Goal: Transaction & Acquisition: Purchase product/service

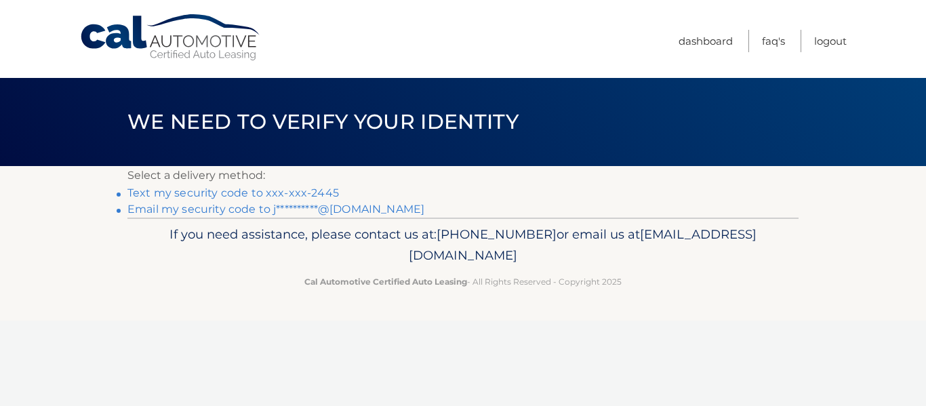
click at [234, 191] on link "Text my security code to xxx-xxx-2445" at bounding box center [234, 193] width 212 height 13
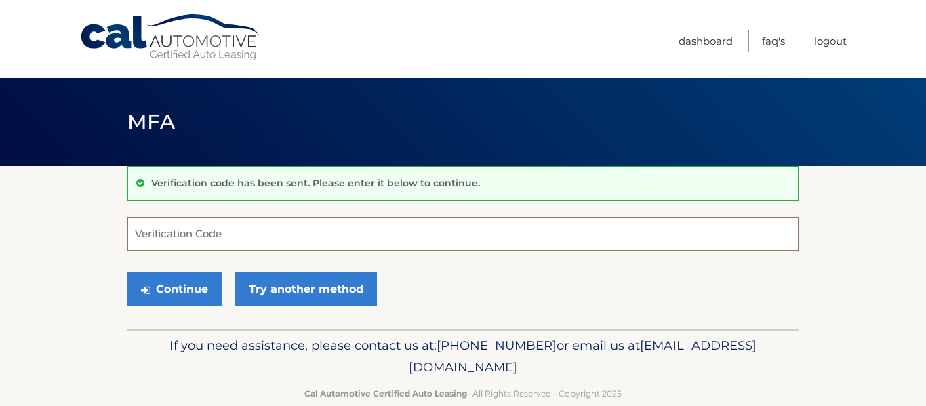
click at [176, 231] on input "Verification Code" at bounding box center [463, 234] width 671 height 34
click at [60, 231] on section "Verification code has been sent. Please enter it below to continue. Verificatio…" at bounding box center [463, 247] width 926 height 163
click at [148, 232] on input "Verification Code" at bounding box center [463, 234] width 671 height 34
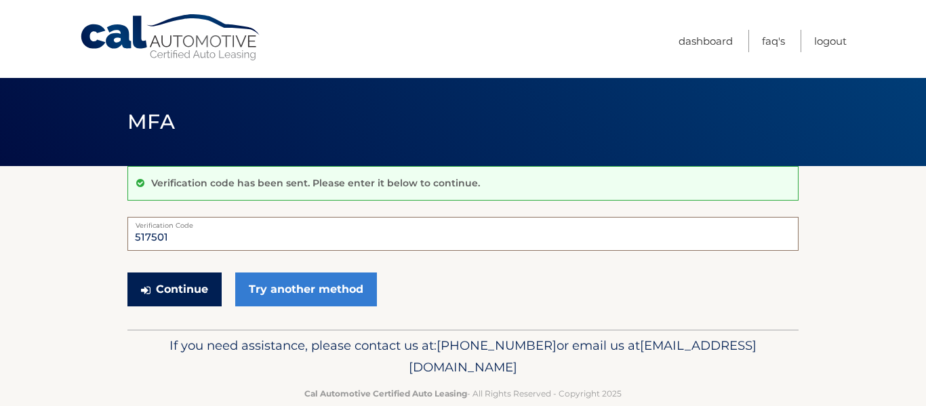
type input "517501"
click at [164, 290] on button "Continue" at bounding box center [175, 290] width 94 height 34
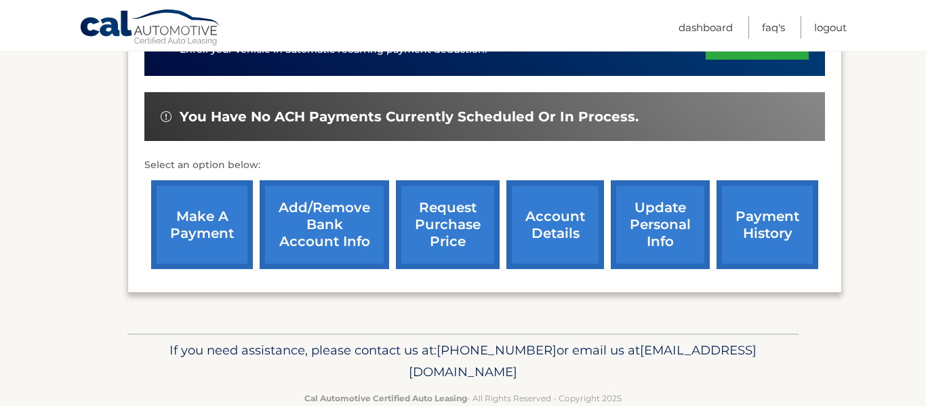
scroll to position [384, 0]
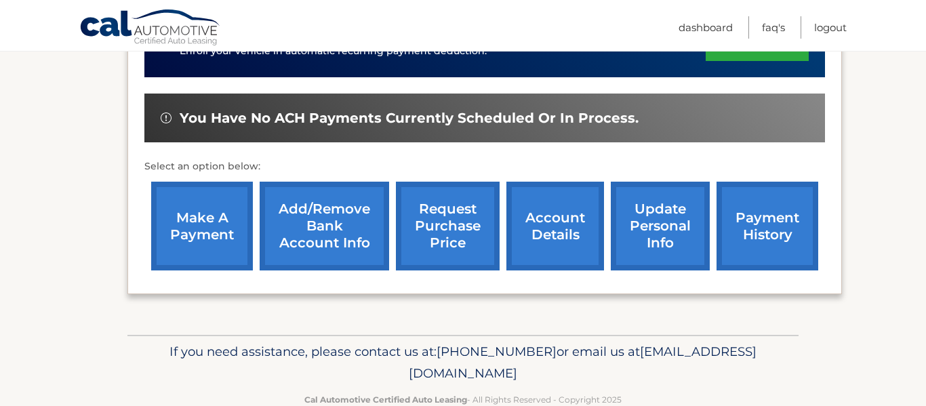
click at [456, 213] on link "request purchase price" at bounding box center [448, 226] width 104 height 89
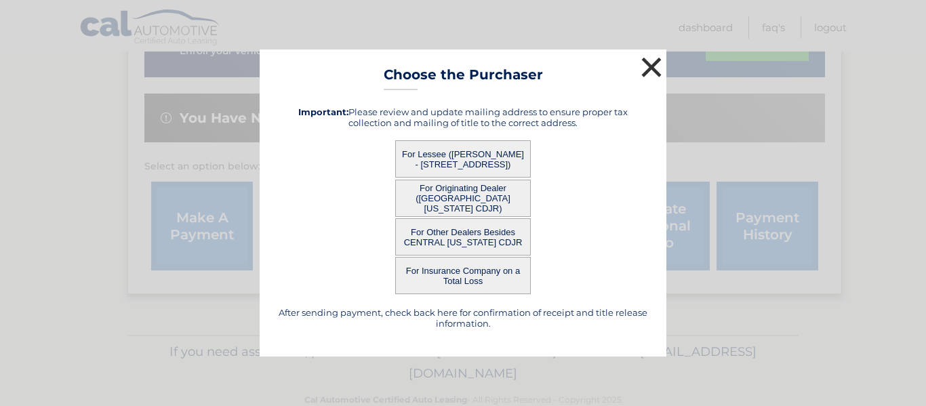
click at [646, 68] on button "×" at bounding box center [651, 67] width 27 height 27
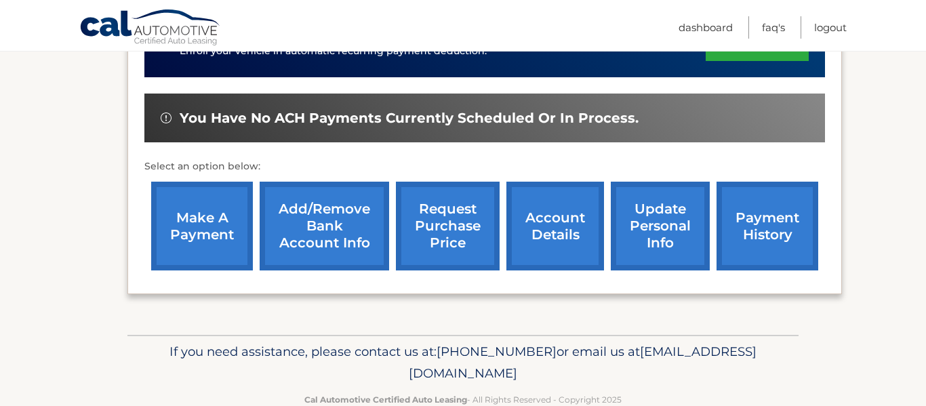
click at [560, 224] on link "account details" at bounding box center [556, 226] width 98 height 89
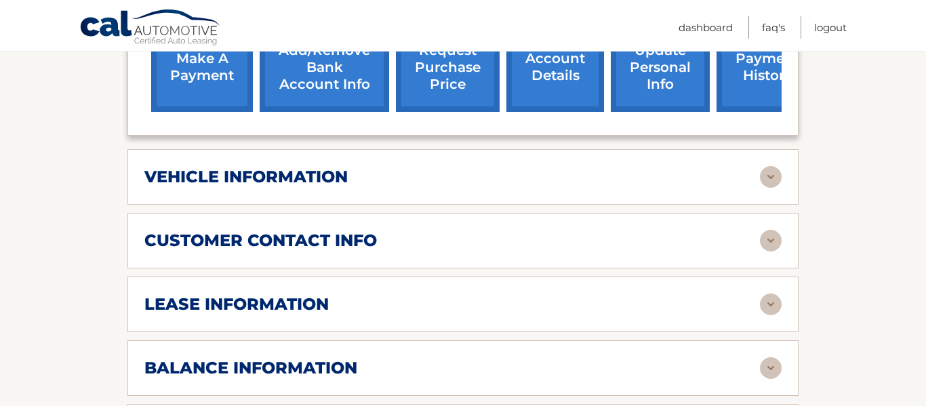
scroll to position [563, 0]
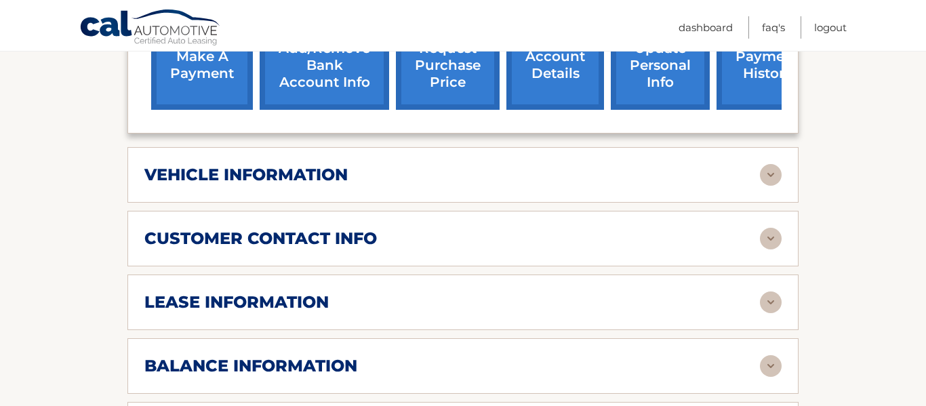
click at [774, 175] on img at bounding box center [771, 175] width 22 height 22
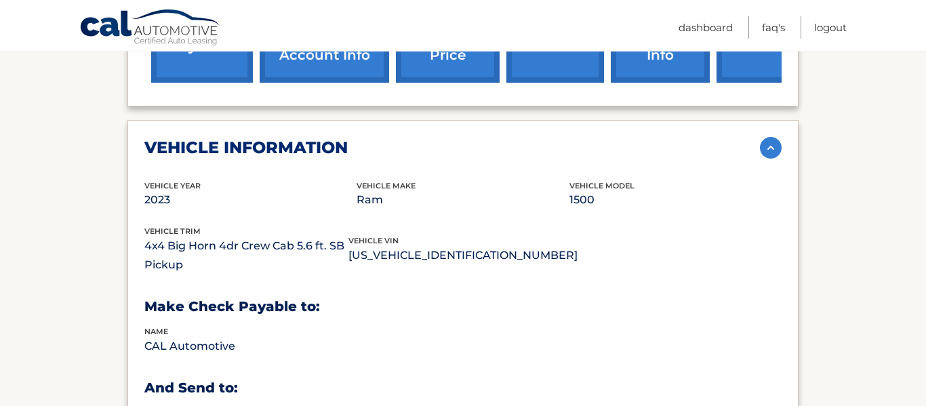
scroll to position [587, 0]
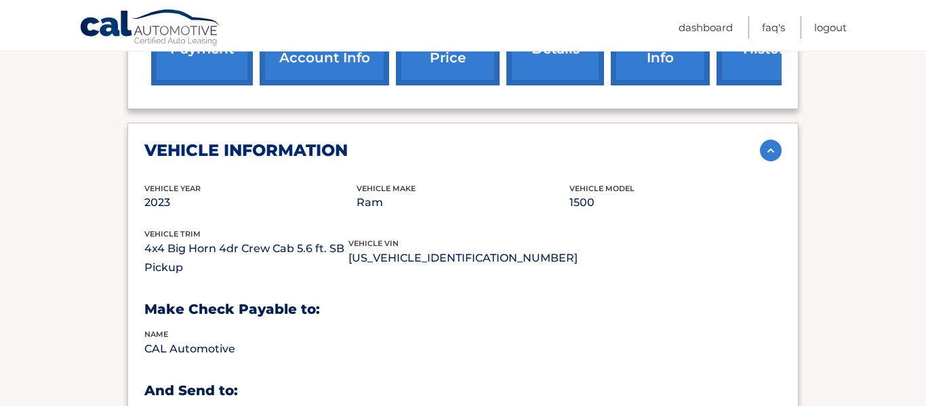
click at [772, 151] on img at bounding box center [771, 151] width 22 height 22
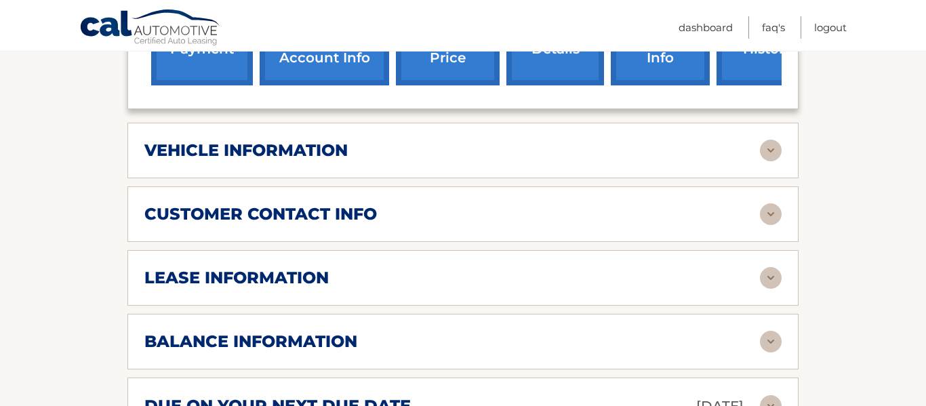
click at [770, 277] on img at bounding box center [771, 278] width 22 height 22
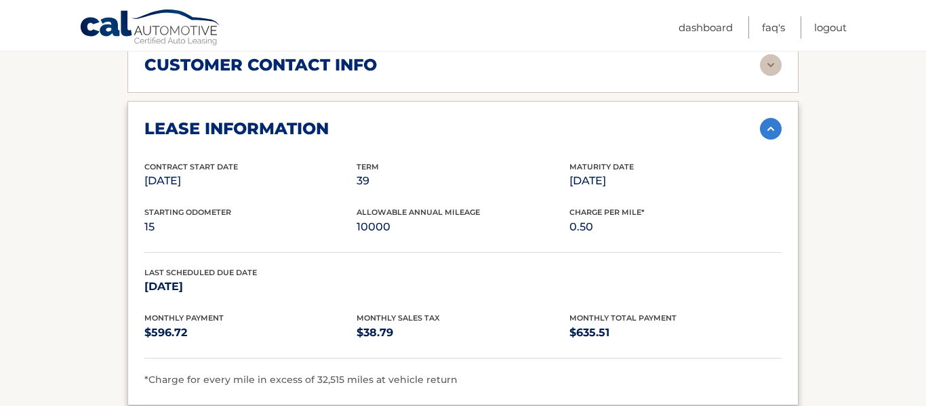
scroll to position [742, 0]
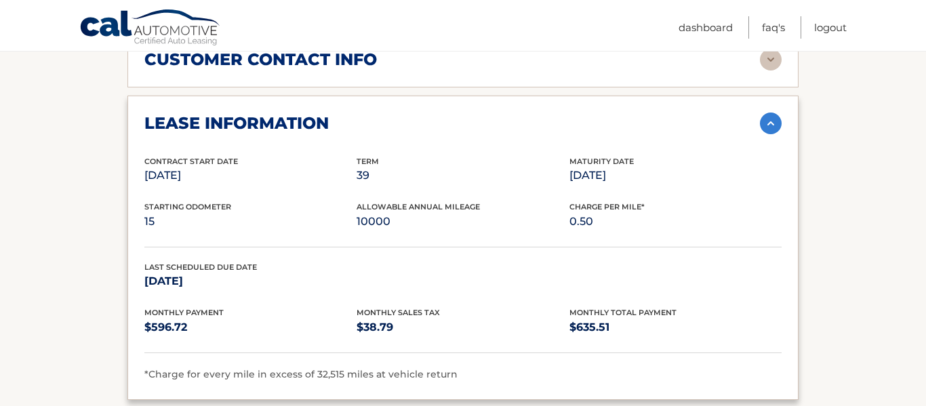
click at [774, 121] on img at bounding box center [771, 124] width 22 height 22
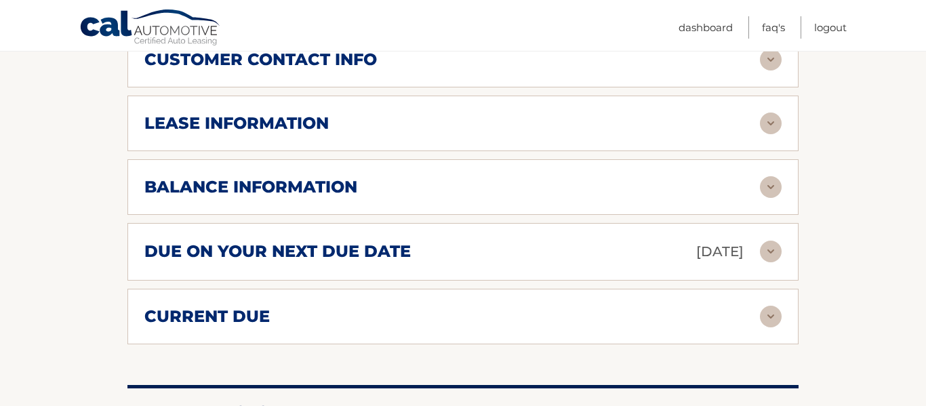
click at [768, 190] on img at bounding box center [771, 187] width 22 height 22
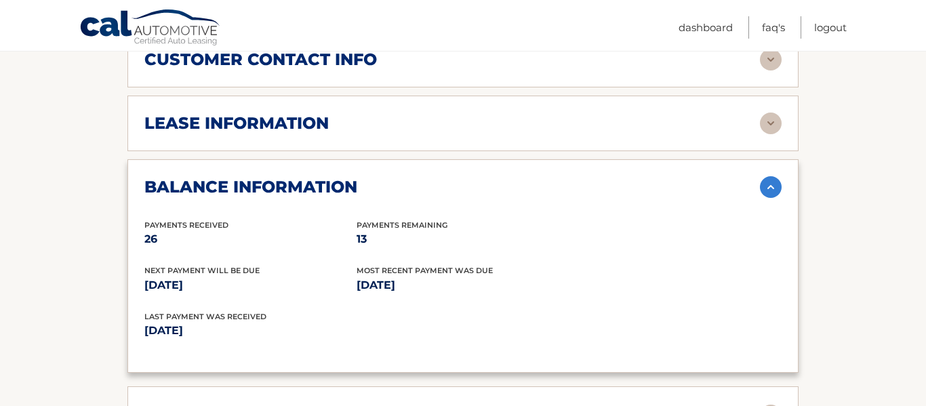
click at [775, 185] on img at bounding box center [771, 187] width 22 height 22
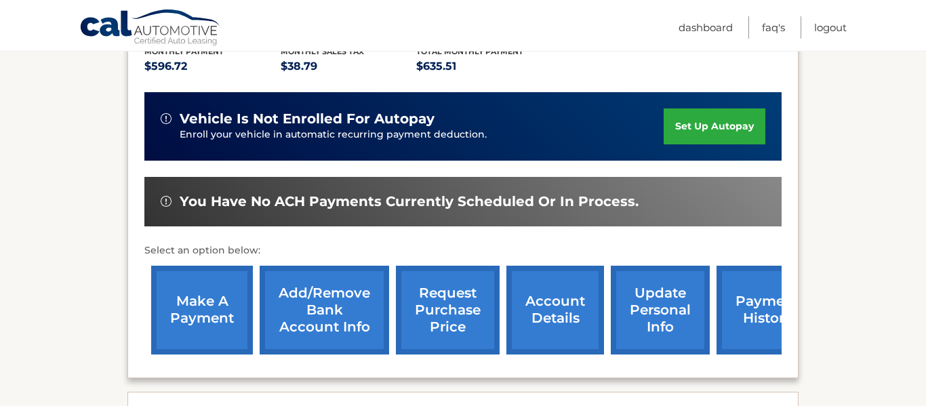
scroll to position [320, 0]
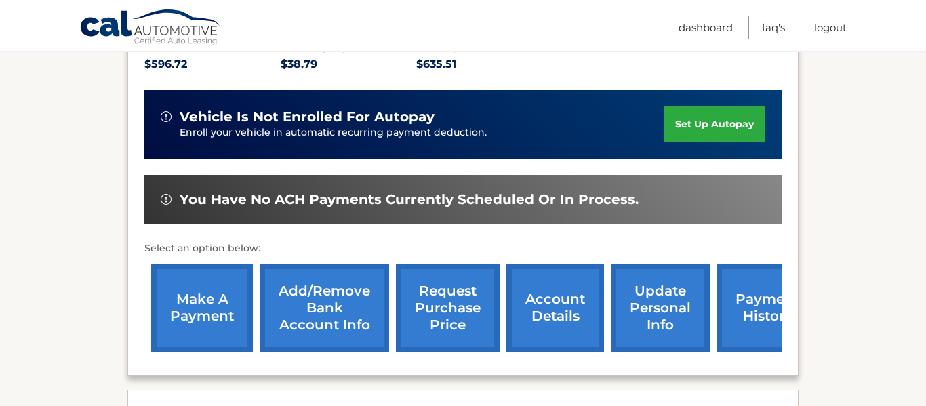
click at [229, 291] on link "make a payment" at bounding box center [202, 308] width 102 height 89
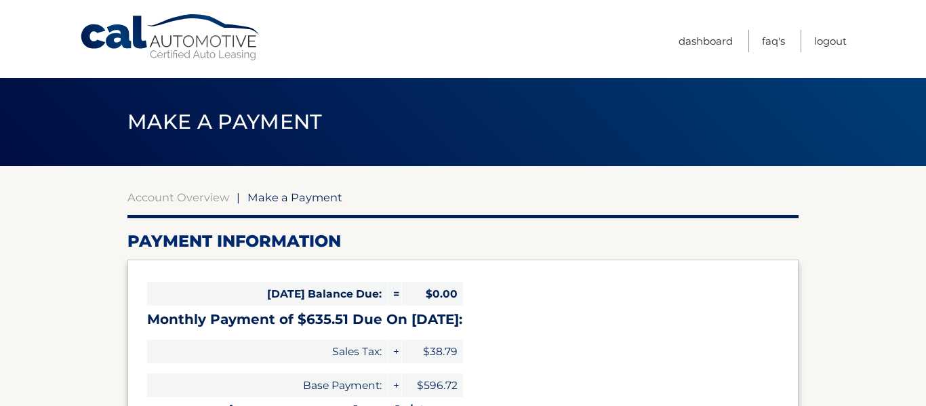
select select "NTdjMzFmNDktZWY1MC00YmI0LWEzZTAtZTMwOWNiZGE0Zjk1"
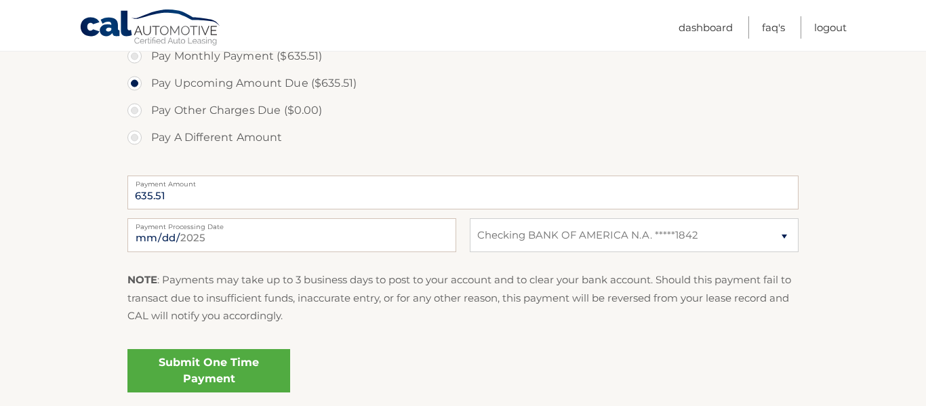
scroll to position [455, 0]
click at [439, 237] on input "[DATE]" at bounding box center [292, 234] width 329 height 34
click at [459, 94] on label "Pay Upcoming Amount Due ($635.51)" at bounding box center [463, 81] width 671 height 27
click at [146, 90] on input "Pay Upcoming Amount Due ($635.51)" at bounding box center [140, 79] width 14 height 22
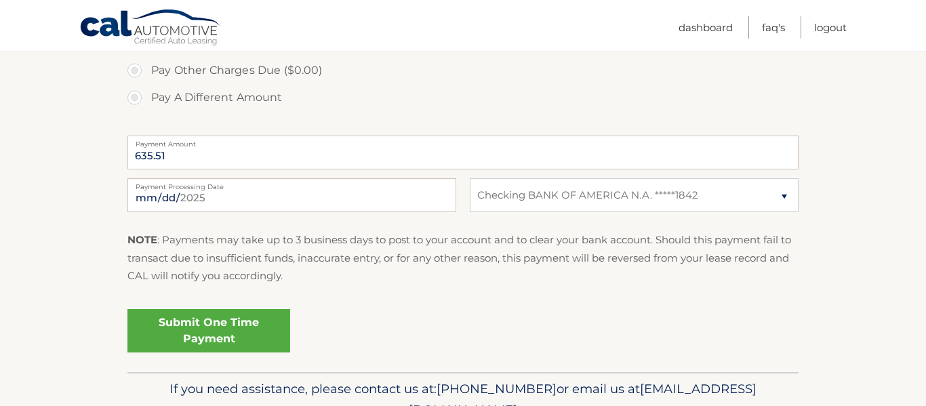
scroll to position [496, 0]
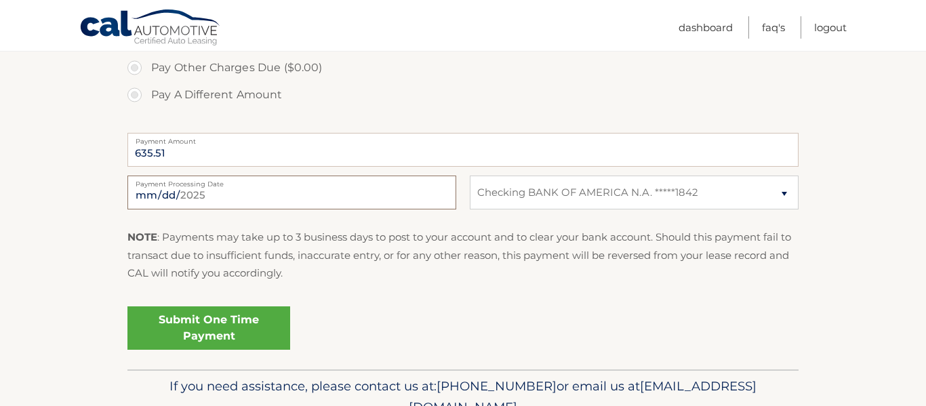
click at [159, 195] on input "[DATE]" at bounding box center [292, 193] width 329 height 34
type input "[DATE]"
click at [246, 320] on link "Submit One Time Payment" at bounding box center [209, 328] width 163 height 43
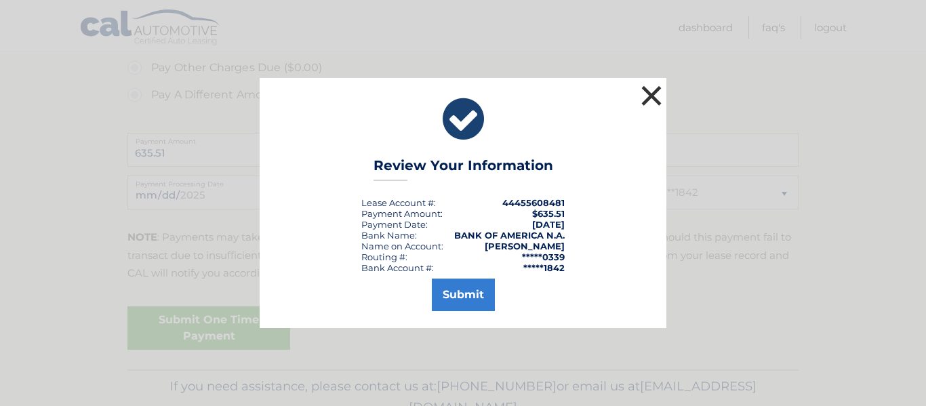
click at [653, 102] on button "×" at bounding box center [651, 95] width 27 height 27
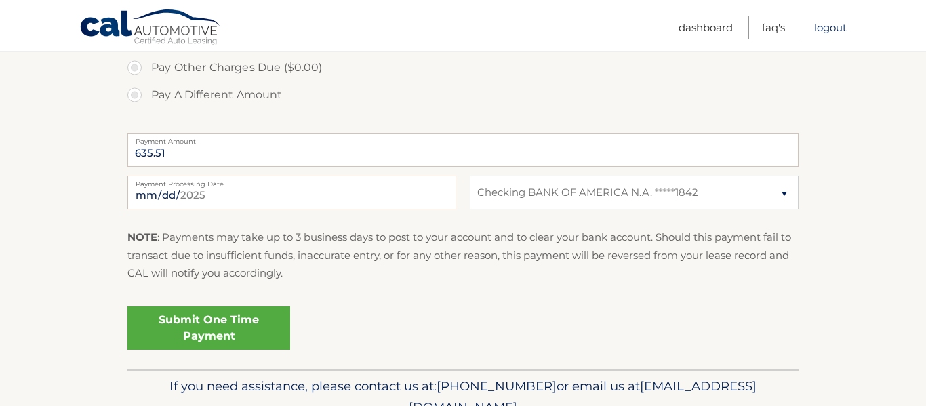
click at [829, 26] on link "Logout" at bounding box center [831, 27] width 33 height 22
